Goal: Transaction & Acquisition: Book appointment/travel/reservation

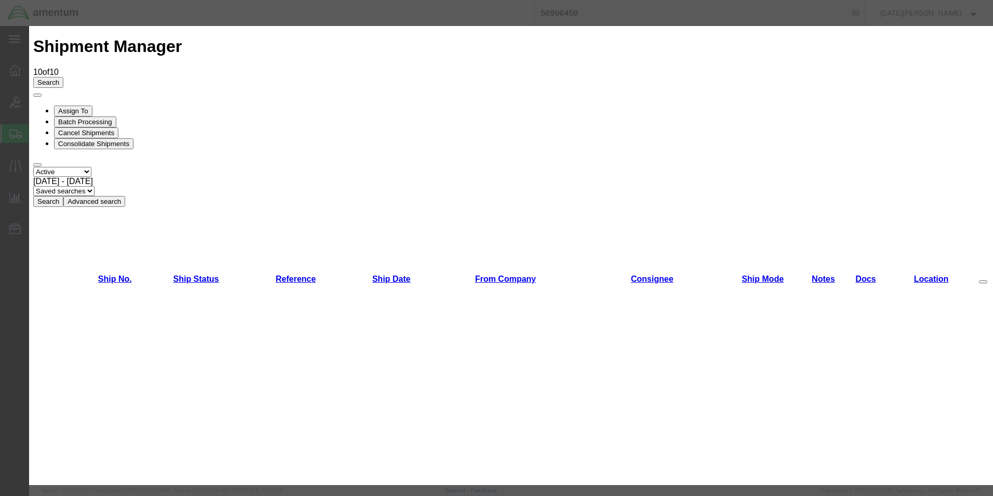
scroll to position [675, 0]
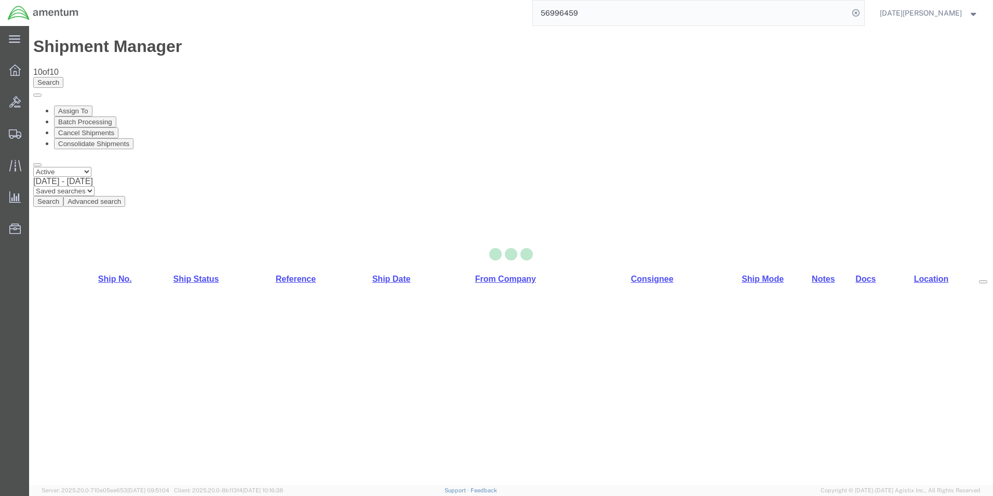
select select "49939"
select select "49945"
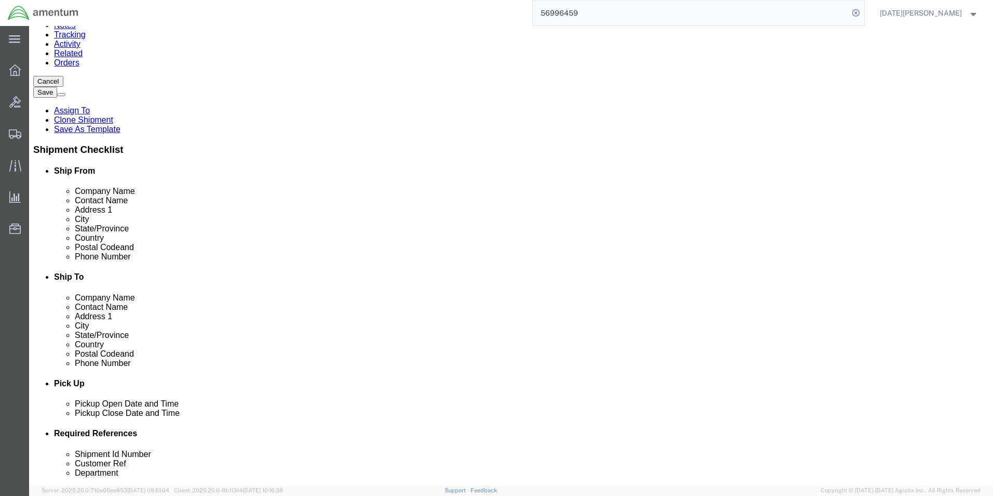
scroll to position [416, 0]
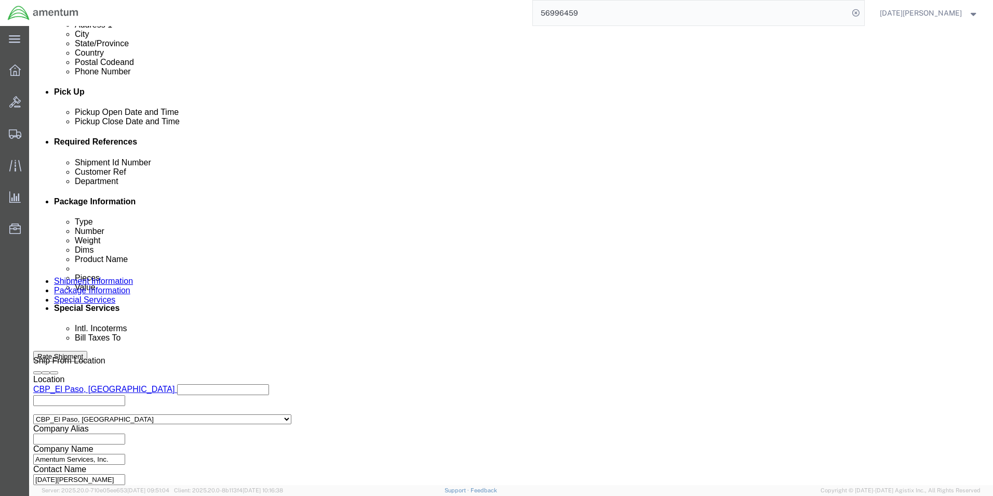
click input "text"
type input "614-007280"
paste input "614-007280"
type input "614-007280"
type input "CBP"
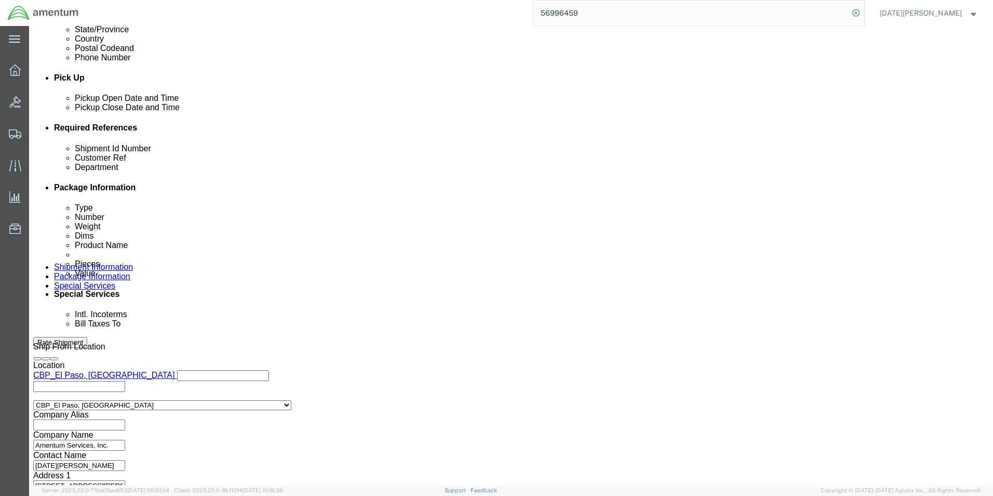
scroll to position [433, 0]
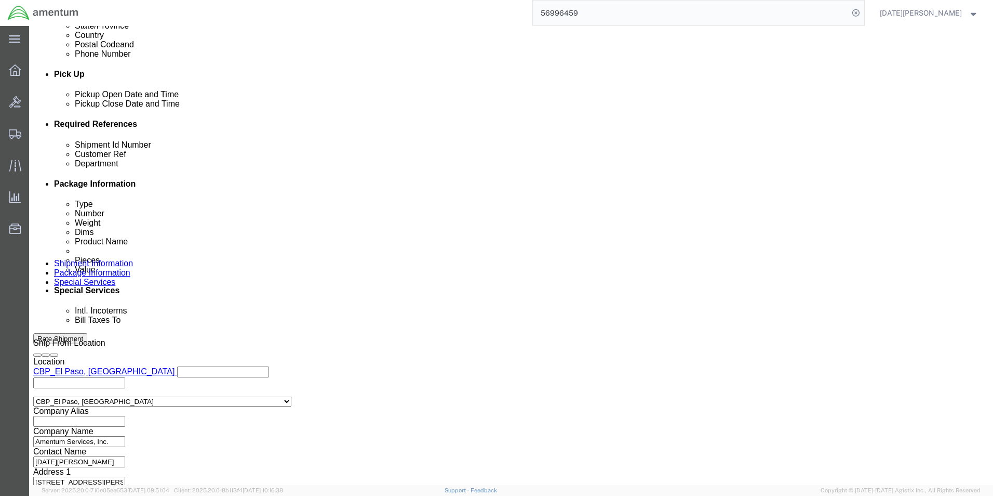
click div "Previous Continue"
click button "Continue"
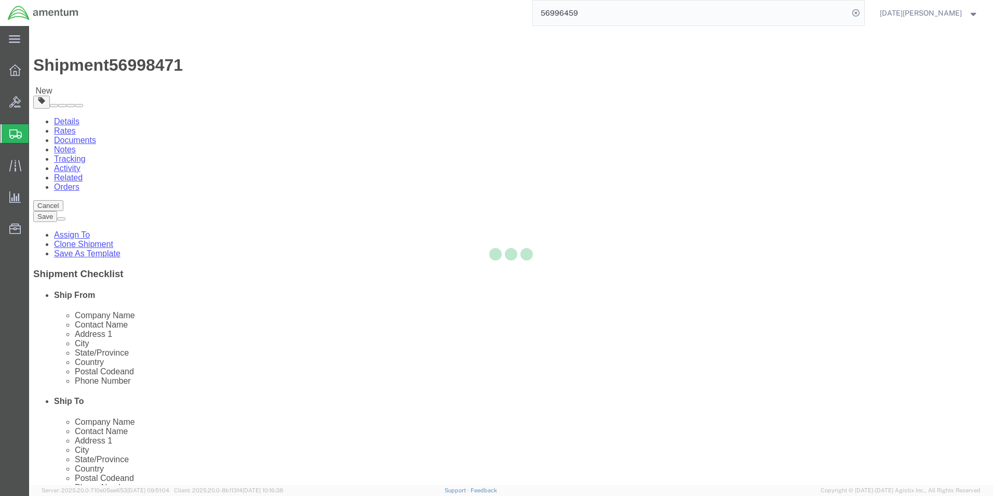
select select "YRPK"
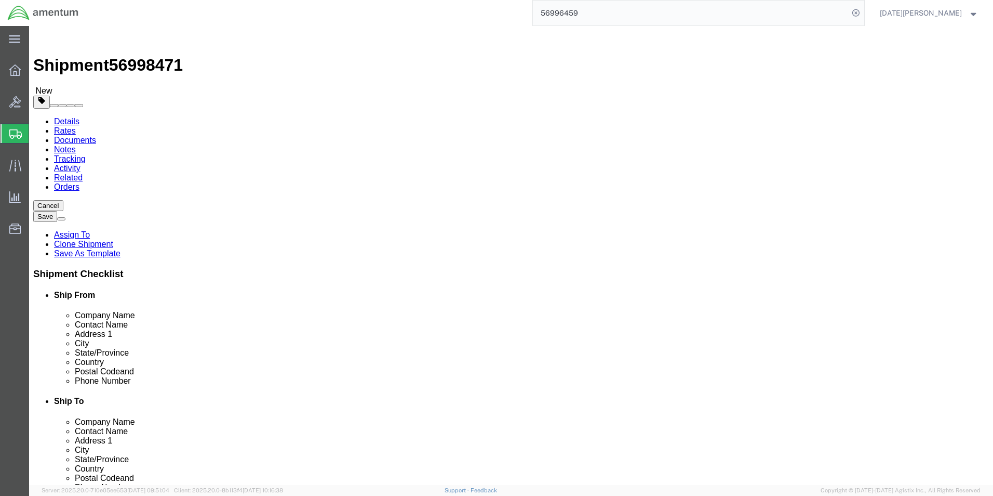
click input "text"
type input "16"
type input "22"
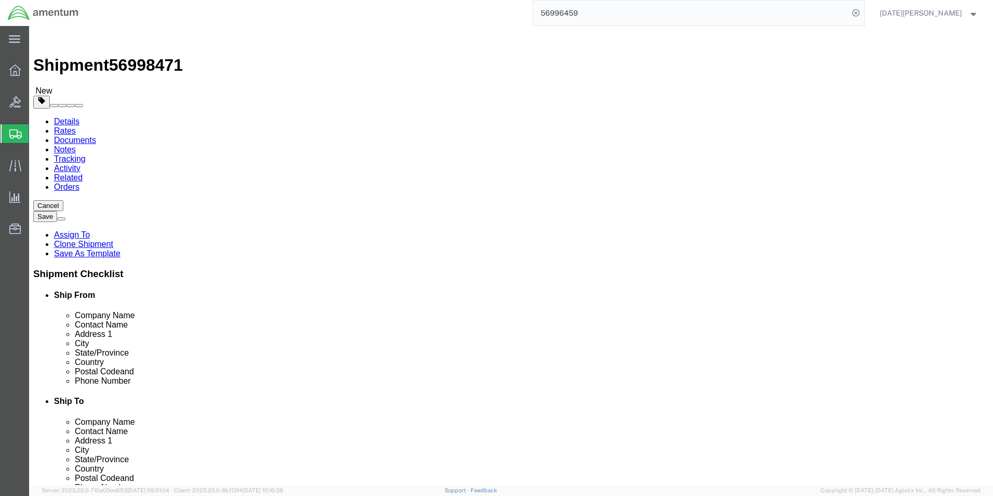
click span
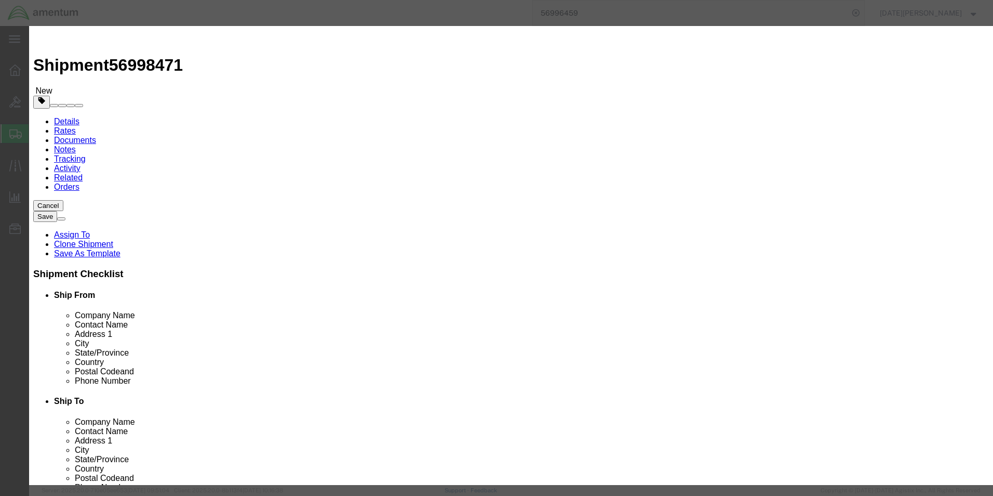
click input "text"
type input "SHOP TOWELS"
type input "1"
type input "150"
select select "USD"
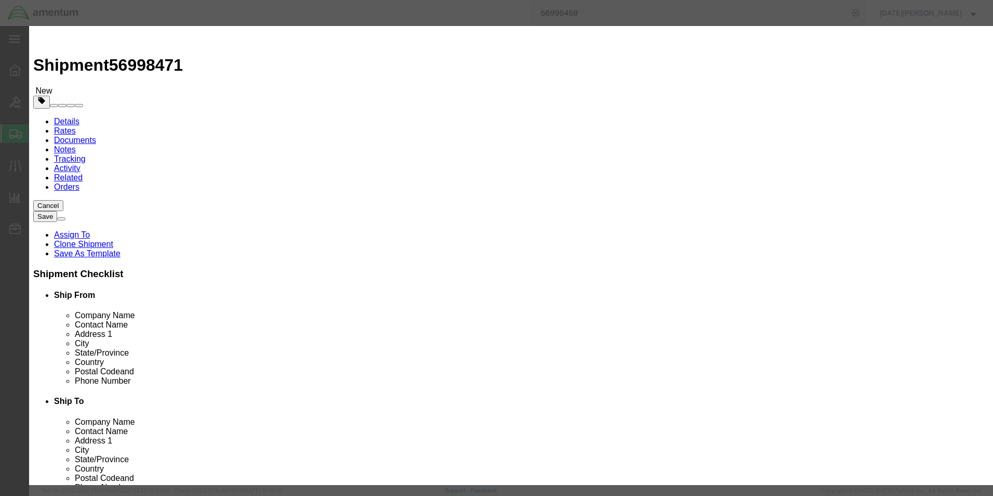
click button "Save & Close"
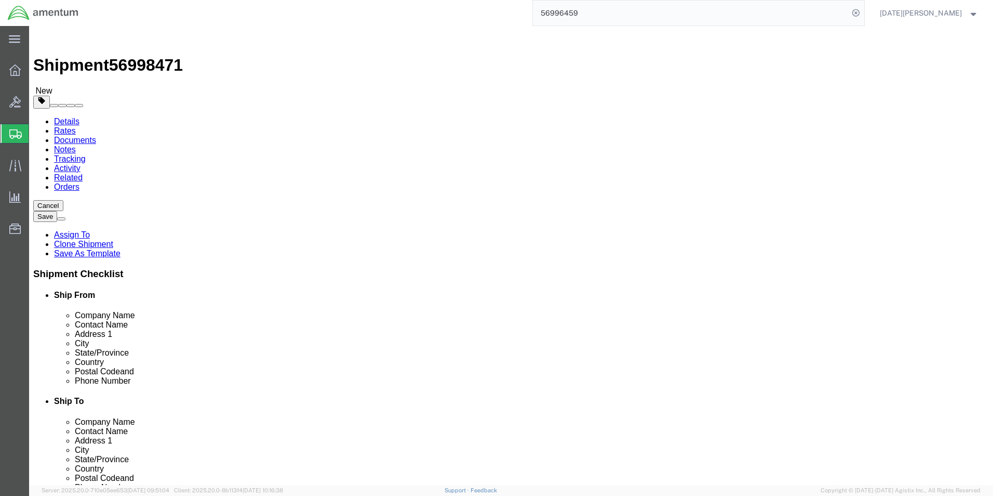
click span "button"
click input "1"
drag, startPoint x: 160, startPoint y: 203, endPoint x: 143, endPoint y: 203, distance: 17.2
click input "1"
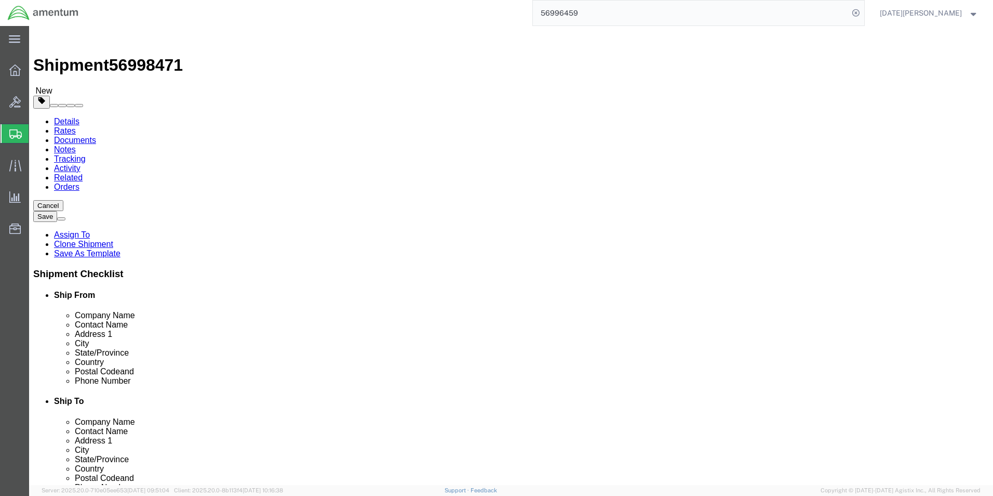
click div "4"
click input "22.00"
click input "4"
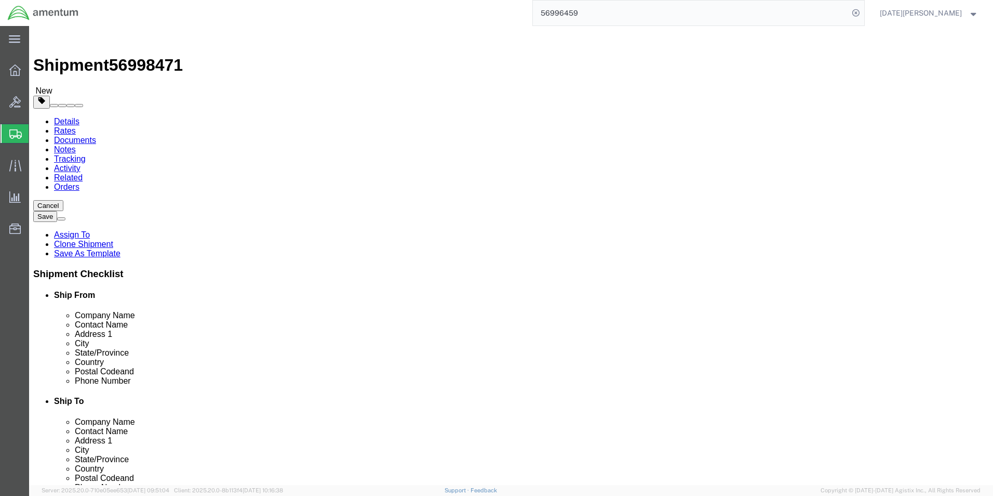
click input "4"
type input "1"
click div "Package Content # 1 1 x Your Packaging Package Type Select Bale(s) Basket(s) Bo…"
click span "button"
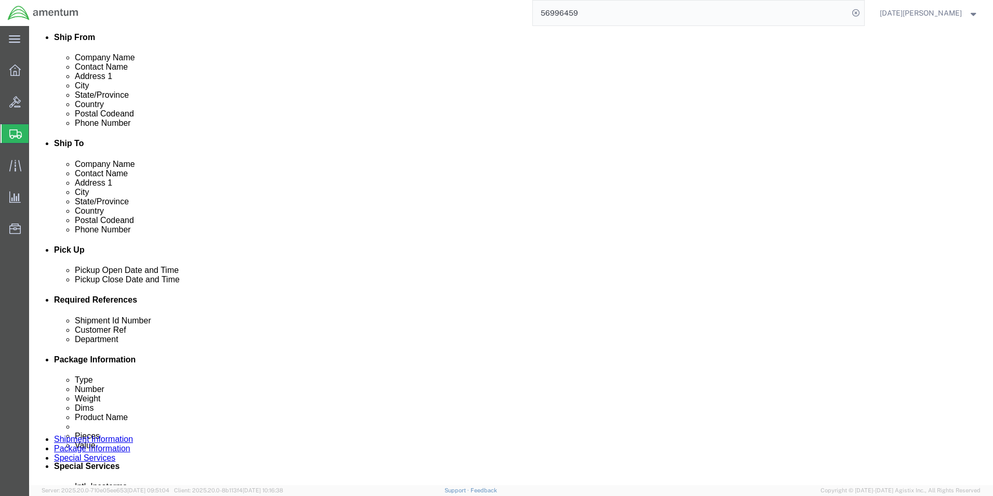
scroll to position [260, 0]
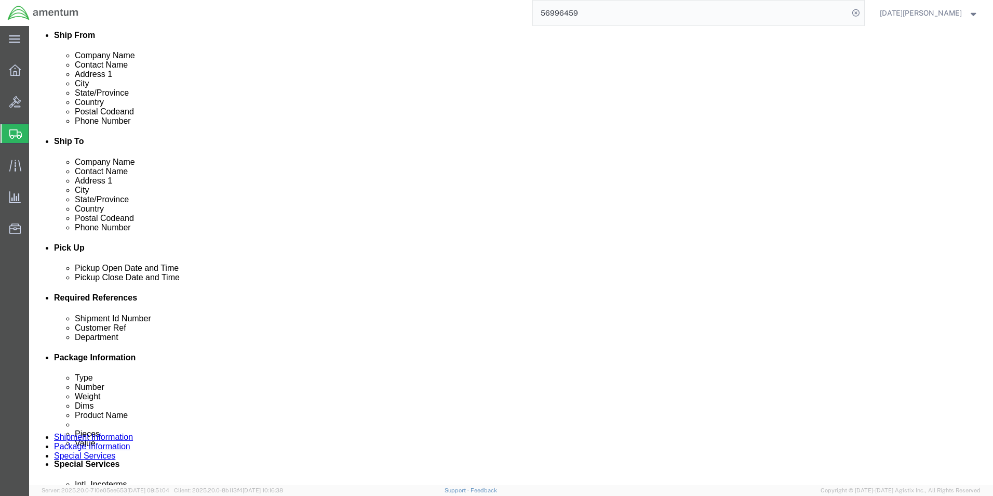
click div "Rate Shipment"
click button "Rate Shipment"
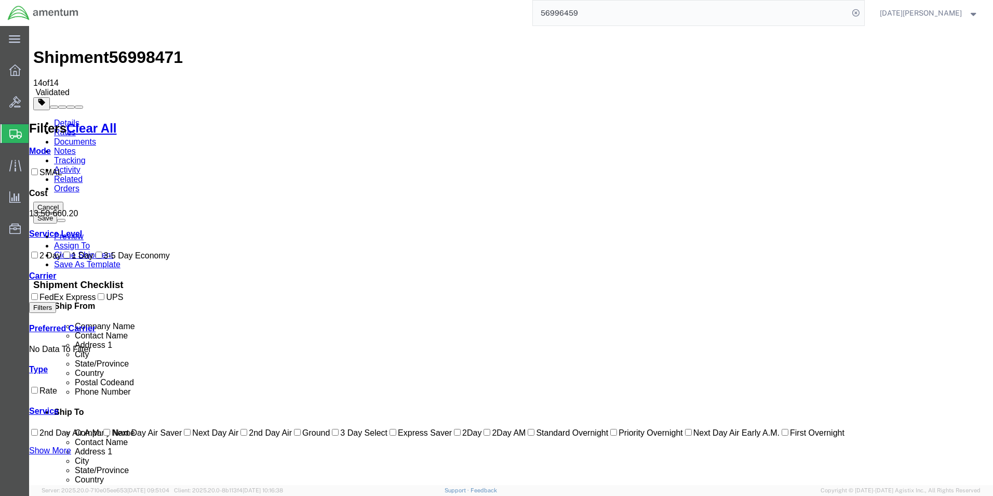
scroll to position [0, 0]
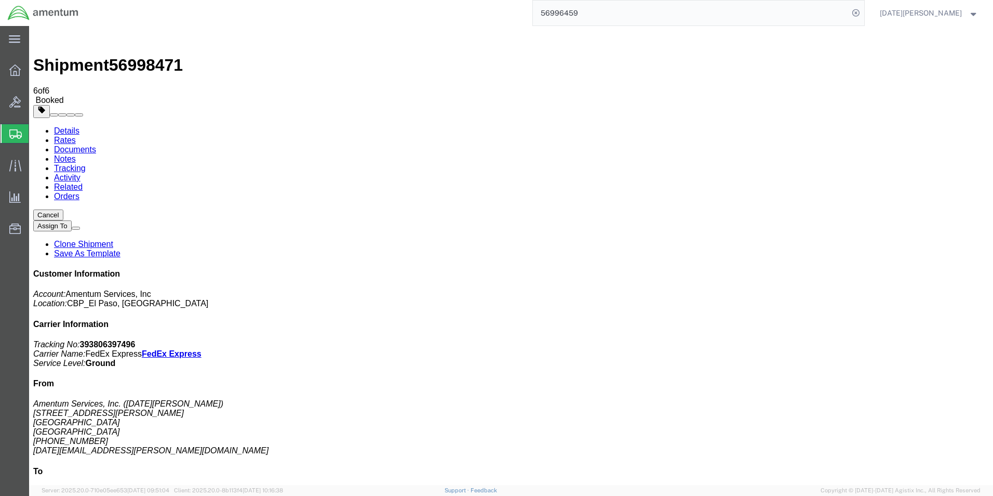
drag, startPoint x: 505, startPoint y: 349, endPoint x: 532, endPoint y: 289, distance: 65.8
click at [0, 0] on span "Create from Template" at bounding box center [0, 0] width 0 height 0
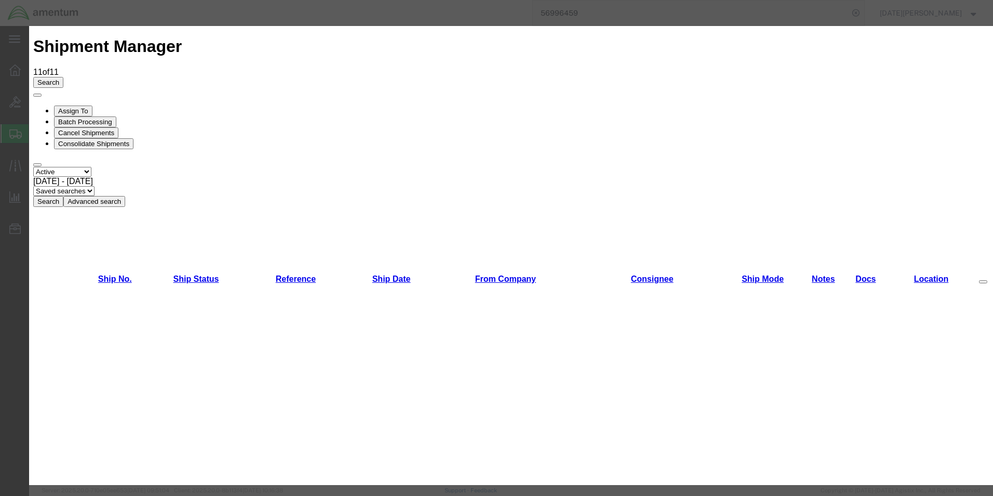
scroll to position [675, 0]
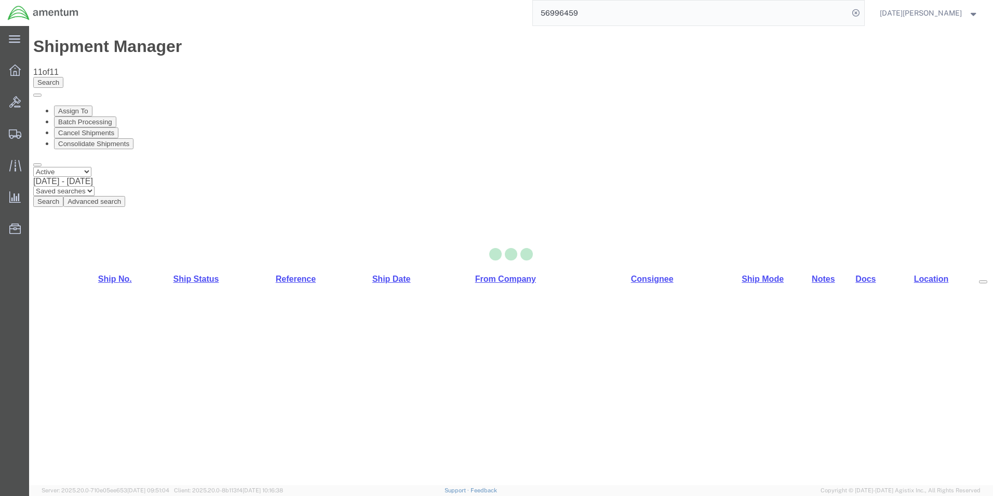
select select "49939"
select select "49945"
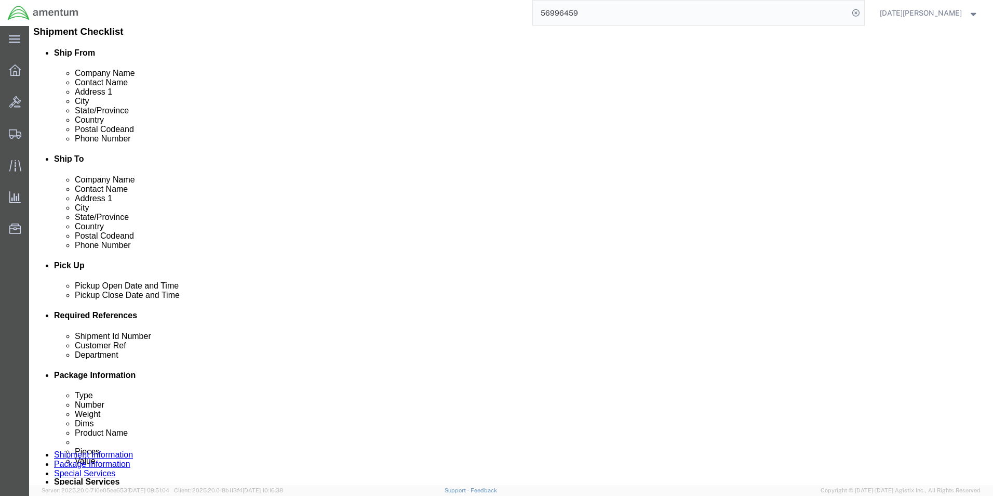
scroll to position [260, 0]
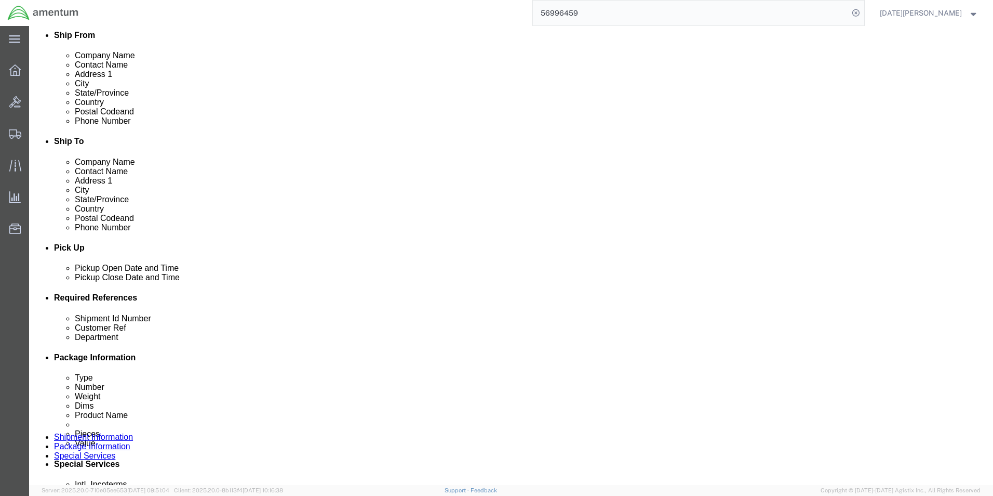
click input "text"
type input "614-007308"
paste input "614-007308"
type input "614-007308"
type input "CBP"
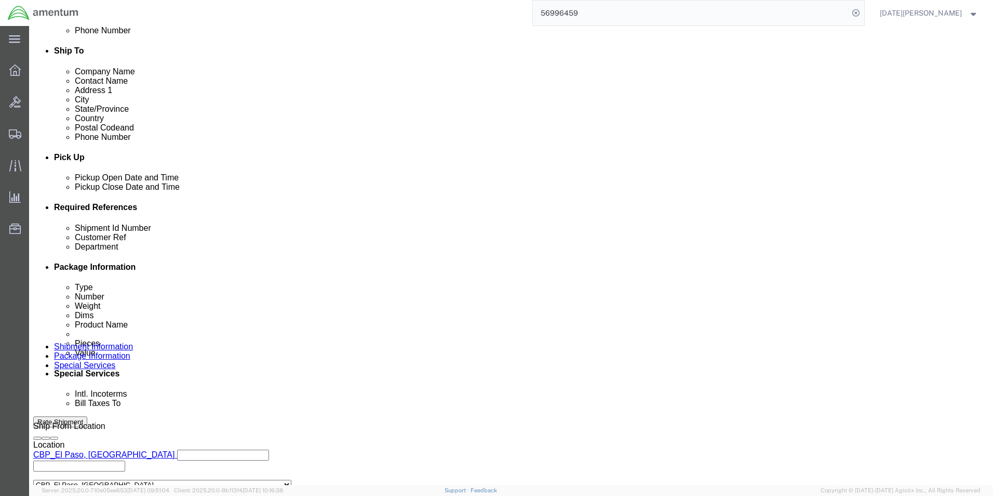
scroll to position [433, 0]
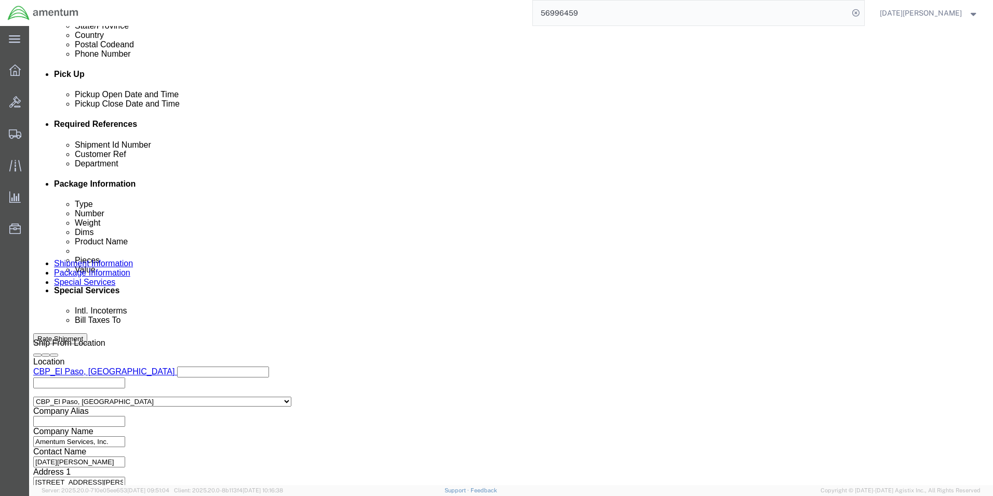
click button "Continue"
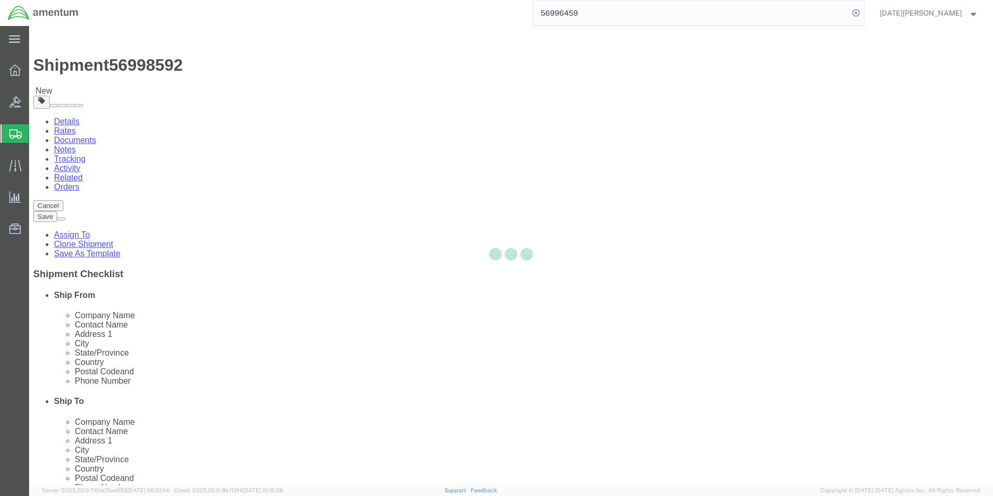
select select "YRPK"
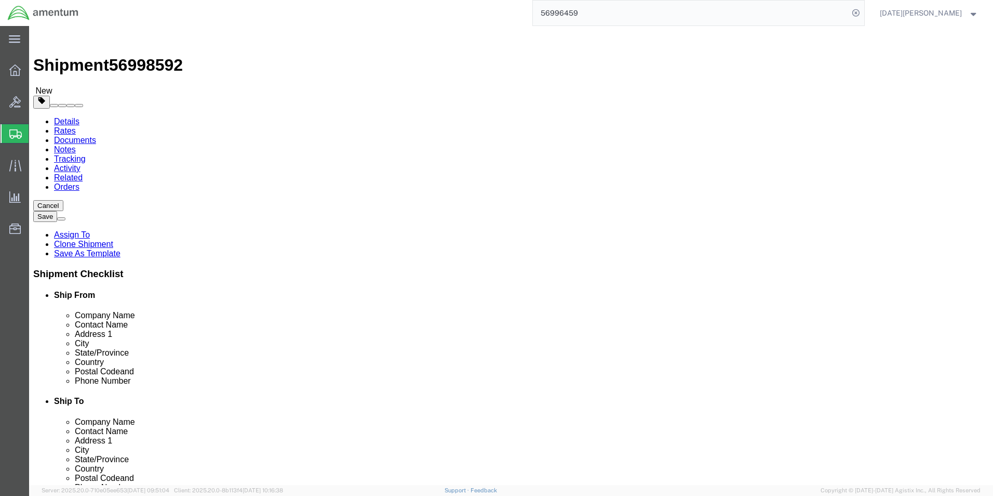
click input "text"
type input "18"
type input "12"
type input "58"
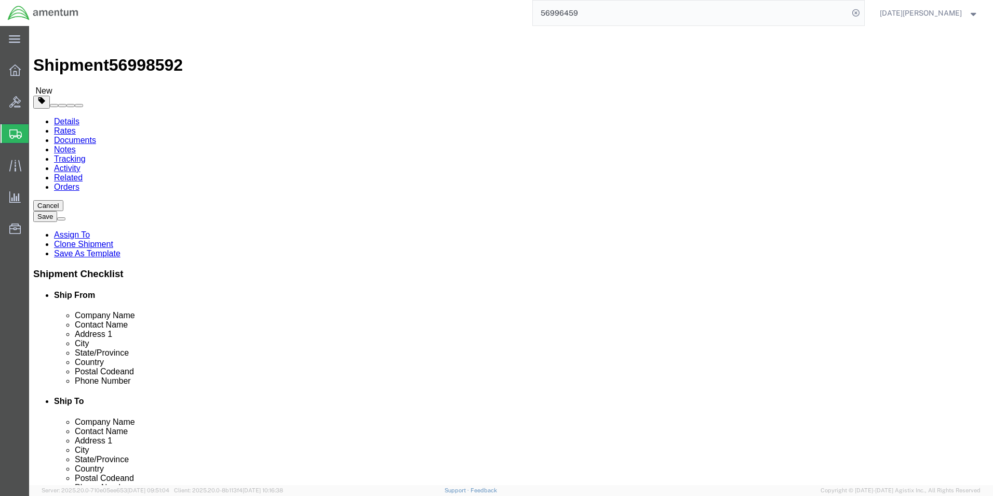
click link "Add Content"
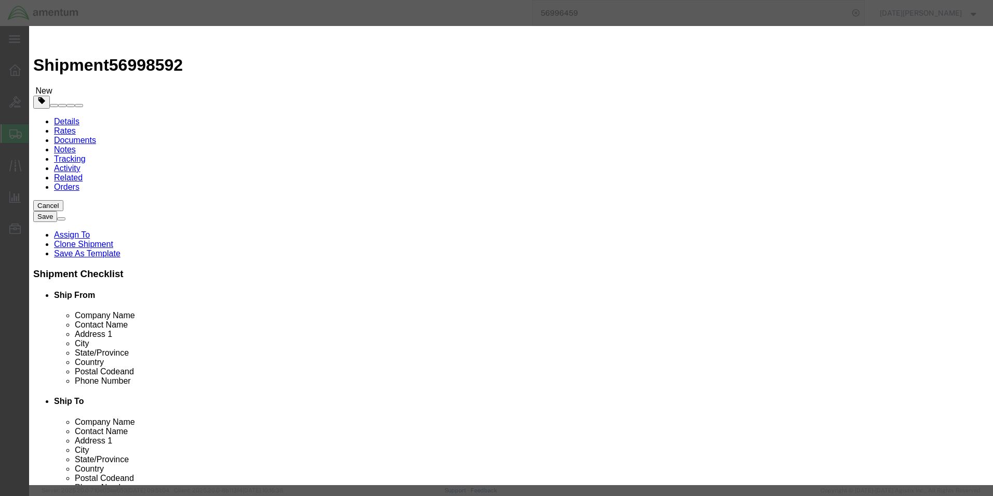
click input "text"
type input "TURBO OIL"
type input "24"
type input "350"
select select "USD"
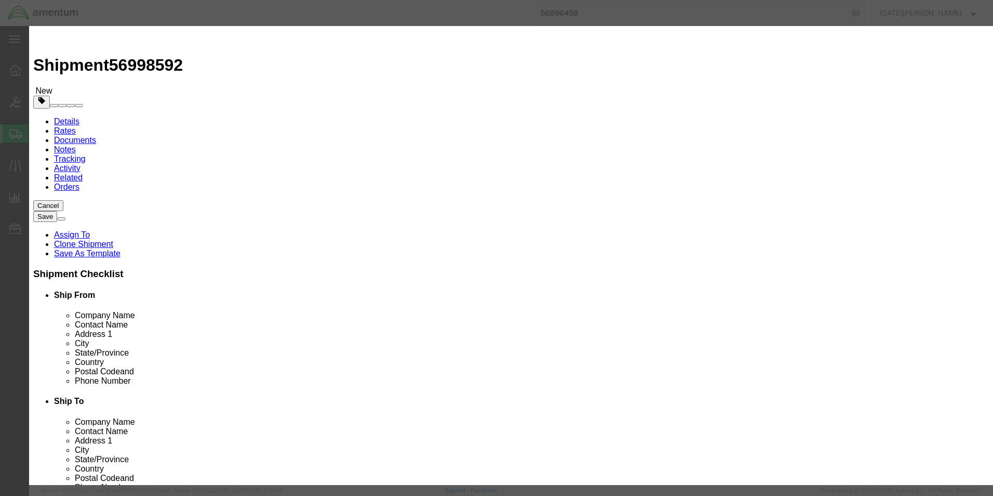
click button "Save & Close"
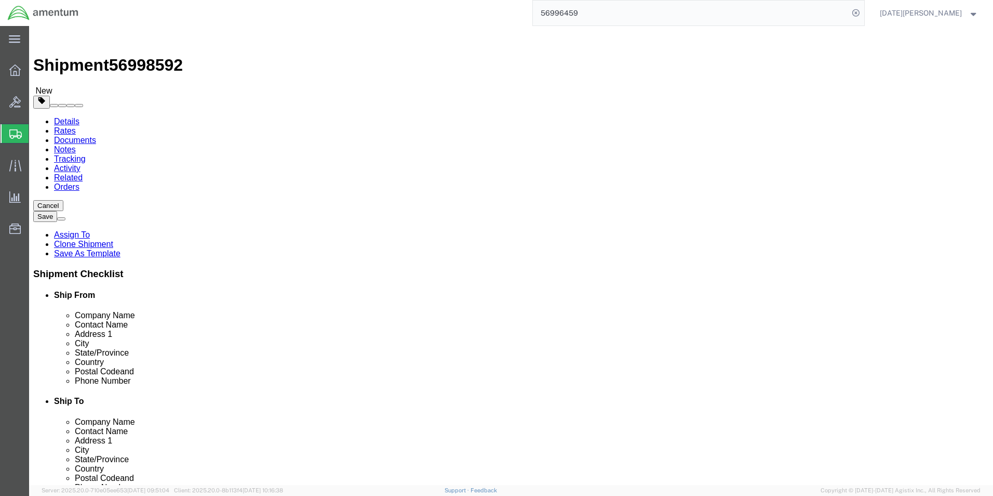
click div
click button "Rate Shipment"
